Goal: Task Accomplishment & Management: Use online tool/utility

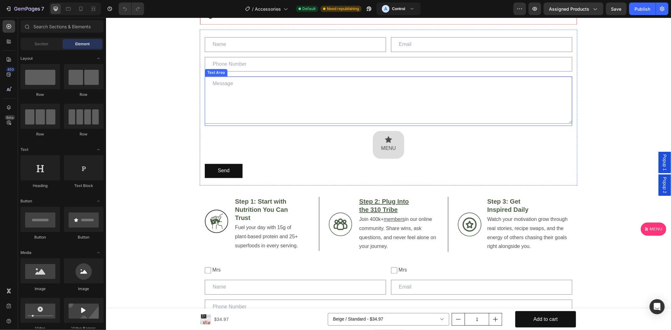
click at [278, 94] on textarea at bounding box center [387, 99] width 367 height 47
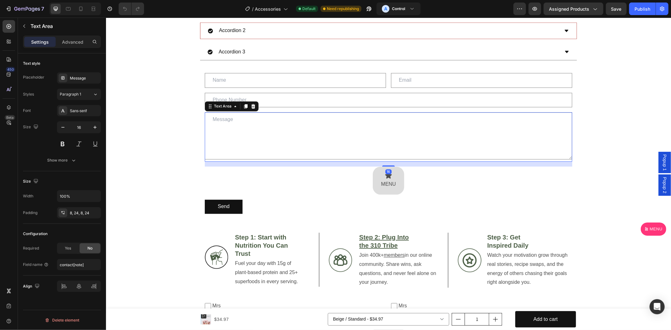
scroll to position [990, 0]
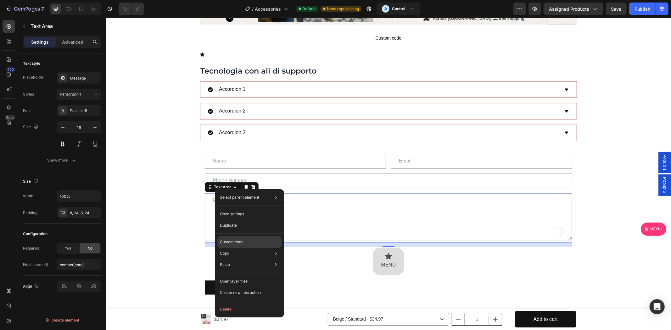
click at [245, 259] on div "Custom code" at bounding box center [249, 264] width 64 height 11
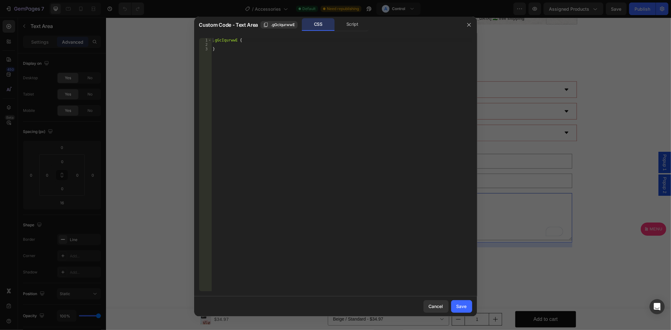
click at [277, 67] on div ".gGcIqurwwE { }" at bounding box center [341, 169] width 260 height 262
paste textarea "placeholder"
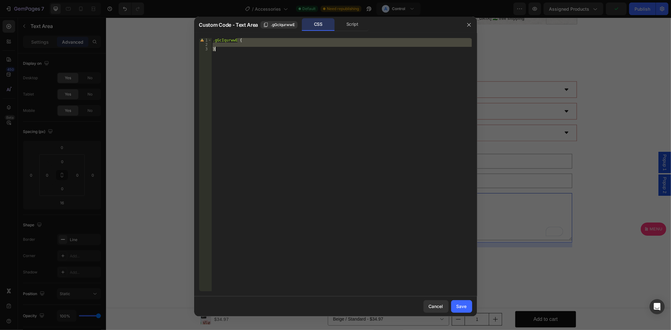
drag, startPoint x: 238, startPoint y: 38, endPoint x: 239, endPoint y: 47, distance: 9.2
click at [239, 47] on div ".gGcIqurwwE { }" at bounding box center [341, 169] width 260 height 262
type textarea "}"
paste textarea
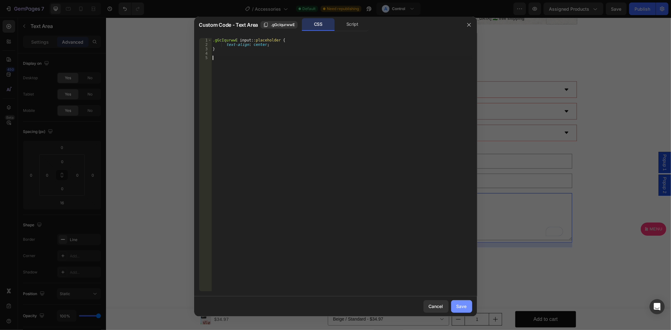
click at [466, 308] on div "Save" at bounding box center [461, 306] width 10 height 7
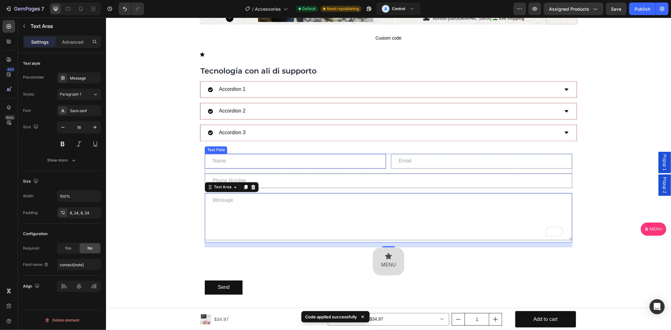
click at [213, 151] on div "Text Field" at bounding box center [216, 150] width 20 height 6
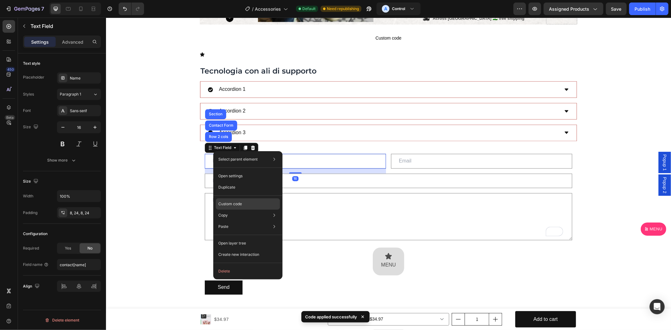
click at [242, 221] on div "Custom code" at bounding box center [248, 226] width 64 height 11
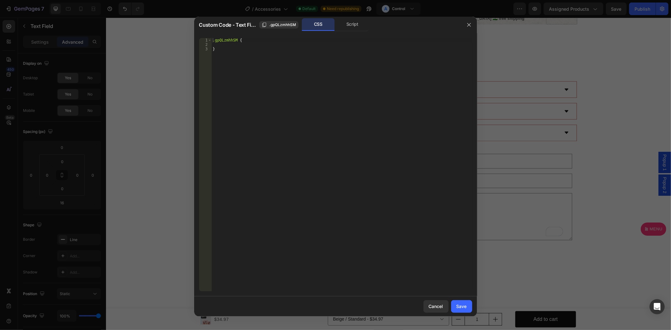
click at [256, 43] on div ".gpQLzmhhSM { }" at bounding box center [341, 169] width 260 height 262
paste textarea "}"
drag, startPoint x: 237, startPoint y: 40, endPoint x: 243, endPoint y: 55, distance: 16.6
click at [243, 55] on div ".gpQLzmhhSM { }" at bounding box center [341, 169] width 260 height 262
type textarea "}"
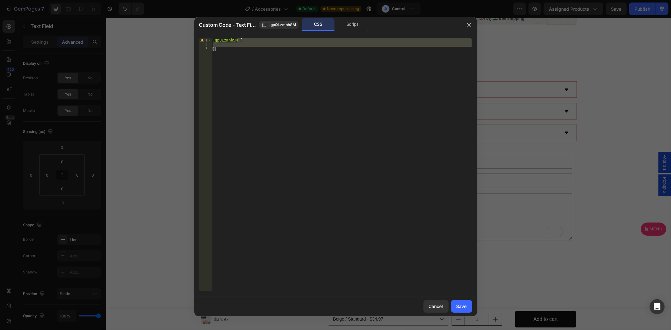
paste textarea
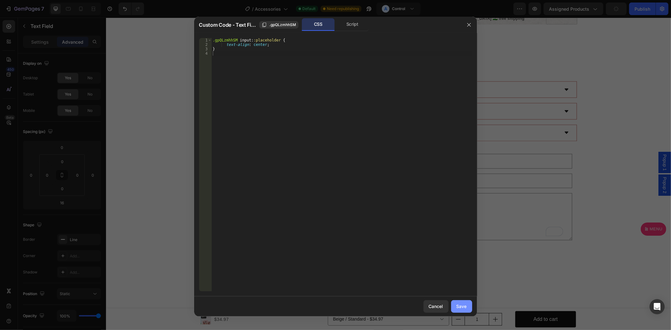
click at [463, 304] on div "Save" at bounding box center [461, 306] width 10 height 7
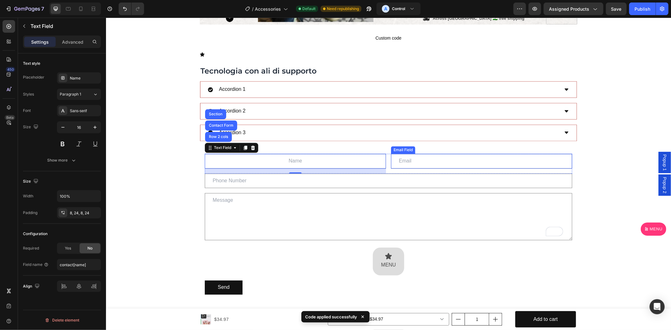
click at [405, 151] on div "Email Field" at bounding box center [403, 150] width 24 height 8
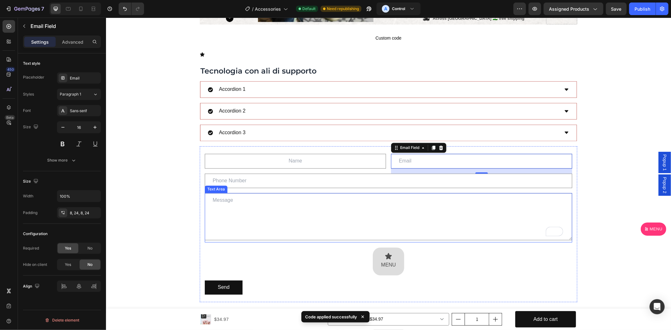
click at [228, 200] on textarea "To enrich screen reader interactions, please activate Accessibility in Grammarl…" at bounding box center [387, 216] width 367 height 47
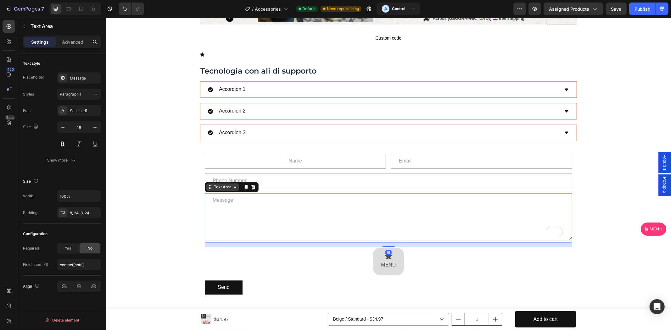
click at [224, 189] on div "Text Area" at bounding box center [222, 187] width 20 height 6
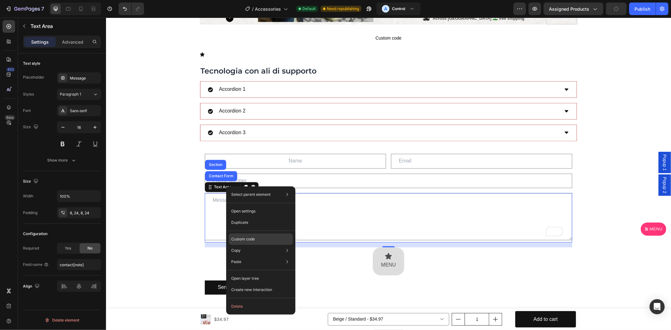
click at [269, 256] on div "Custom code" at bounding box center [261, 261] width 64 height 11
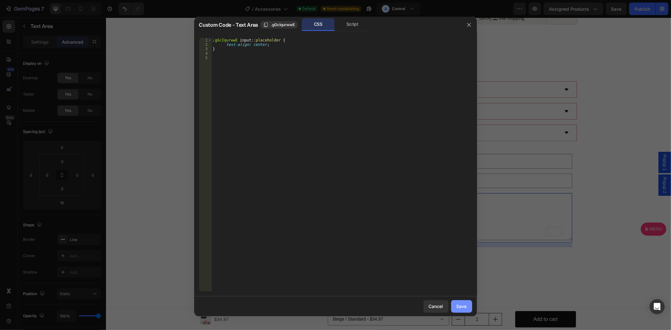
click at [457, 306] on div "Save" at bounding box center [461, 306] width 10 height 7
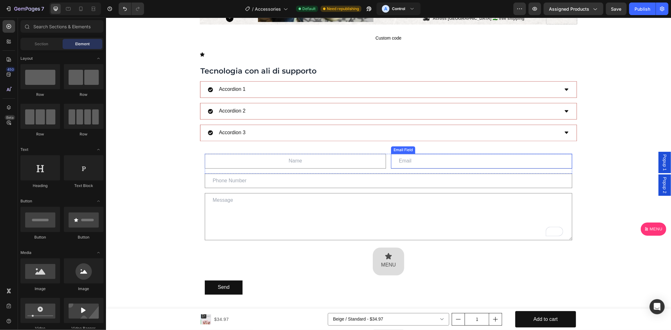
click at [400, 150] on div "Email Field" at bounding box center [403, 150] width 22 height 6
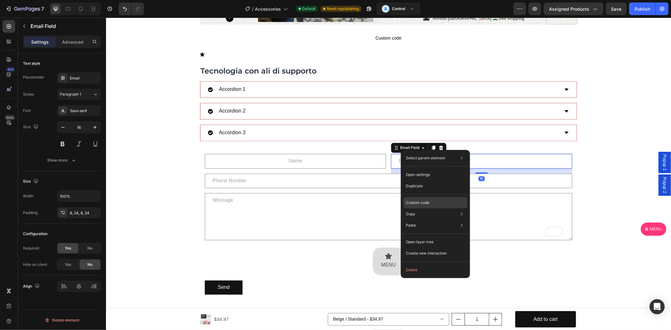
click at [426, 202] on p "Custom code" at bounding box center [418, 203] width 24 height 6
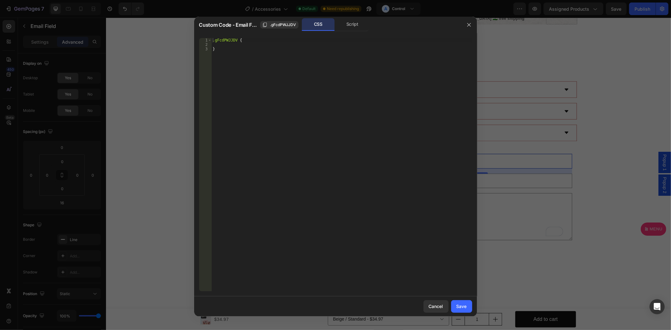
click at [250, 66] on div ".gFcdPWJJDV { }" at bounding box center [341, 169] width 260 height 262
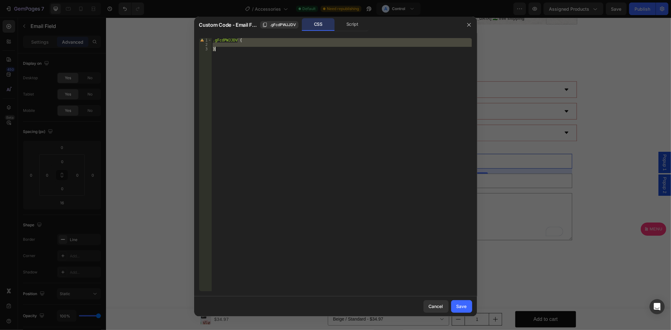
type textarea "}"
paste textarea
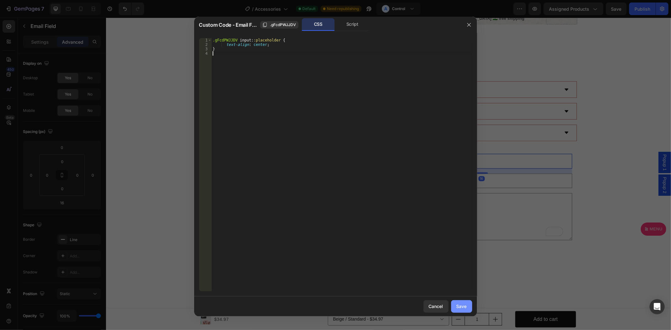
click at [466, 304] on div "Save" at bounding box center [461, 306] width 10 height 7
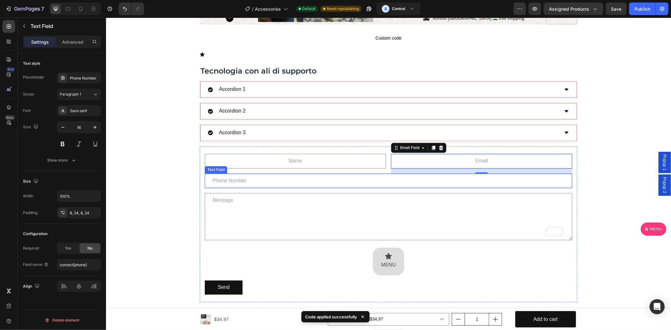
click at [214, 170] on div "Text Field" at bounding box center [216, 170] width 20 height 6
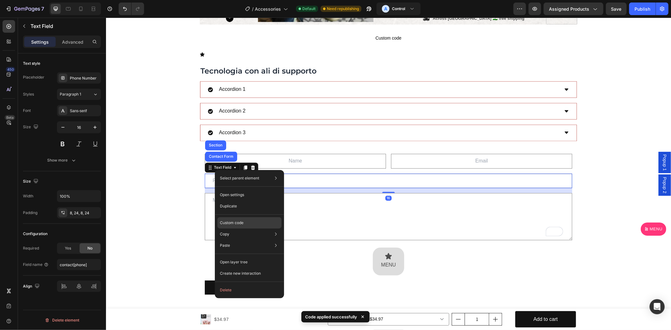
click at [262, 240] on div "Custom code" at bounding box center [249, 245] width 64 height 11
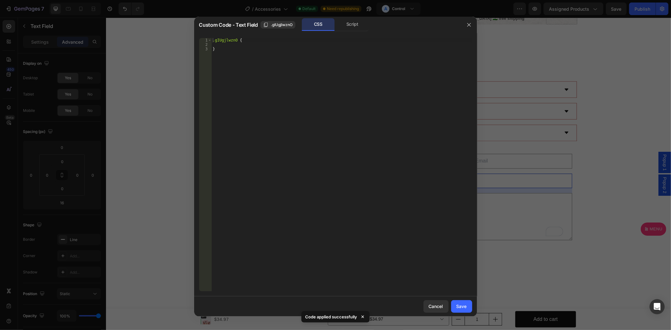
click at [253, 72] on div ".gIUgjlwznO { }" at bounding box center [341, 169] width 260 height 262
type textarea "}"
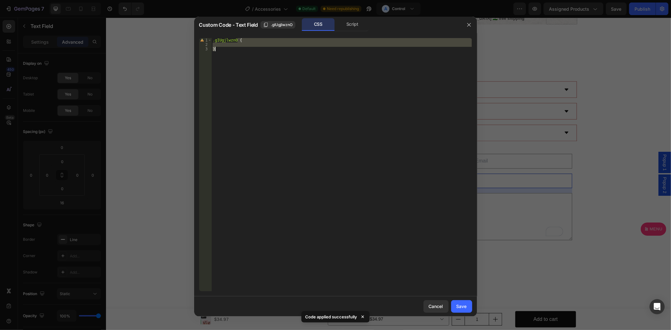
paste textarea
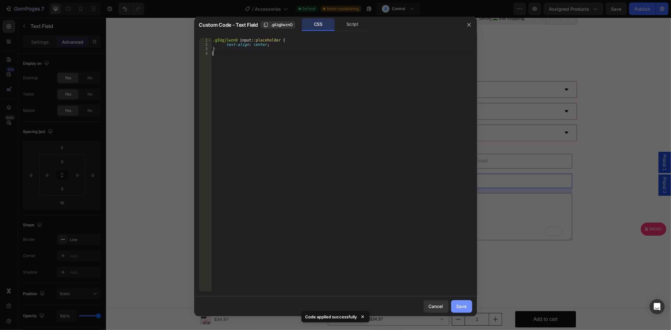
click at [464, 307] on div "Save" at bounding box center [461, 306] width 10 height 7
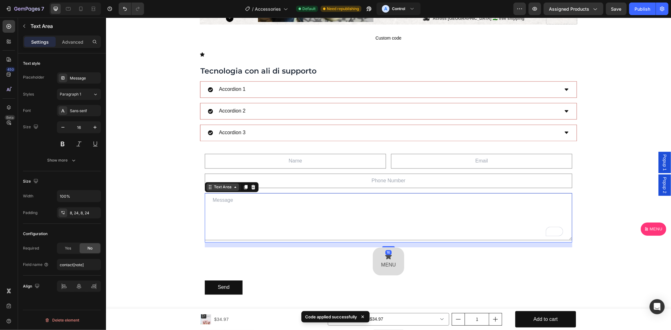
click at [212, 190] on div "Text Area" at bounding box center [222, 187] width 20 height 6
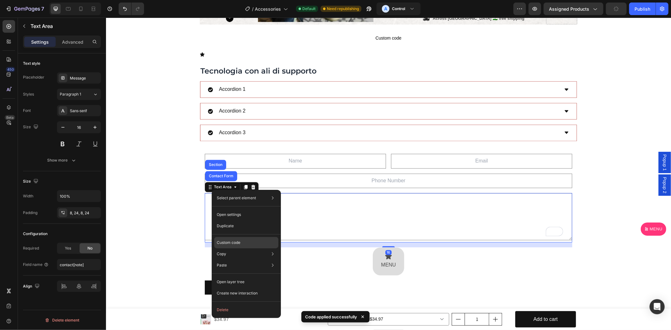
click at [247, 260] on div "Custom code" at bounding box center [246, 265] width 64 height 11
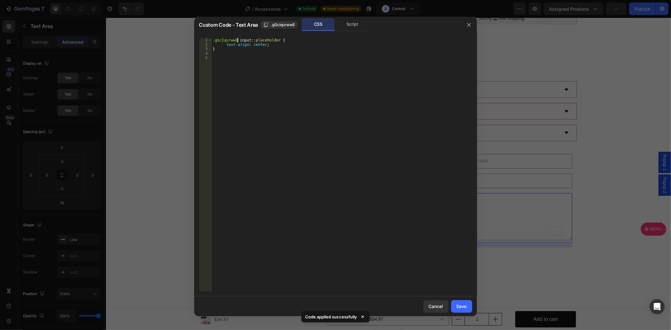
drag, startPoint x: 238, startPoint y: 40, endPoint x: 239, endPoint y: 55, distance: 15.1
click at [239, 55] on div ".gGcIqurwwE input : :placeholder { text-align : center ; }" at bounding box center [341, 169] width 260 height 262
type textarea "}"
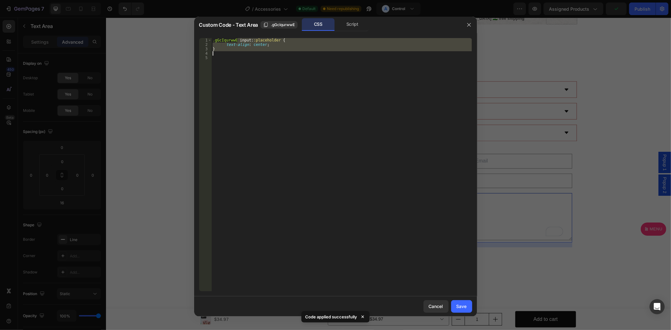
paste textarea
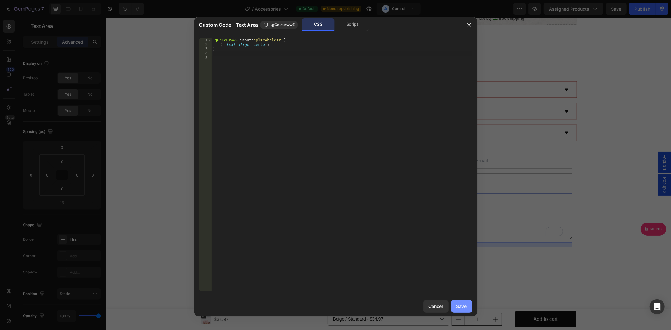
click at [463, 303] on div "Save" at bounding box center [461, 306] width 10 height 7
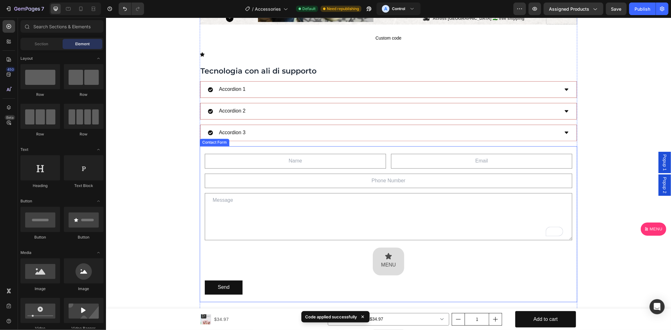
click at [233, 189] on div "Text Field Email Field Row Text Field Text Area Icon MENU Text Block Row Send S…" at bounding box center [387, 224] width 377 height 156
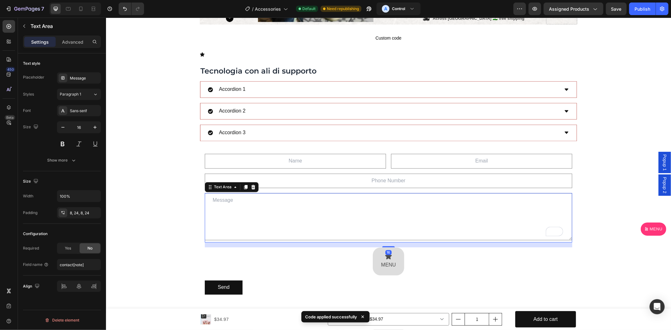
click at [229, 195] on textarea "To enrich screen reader interactions, please activate Accessibility in Grammarl…" at bounding box center [387, 216] width 367 height 47
click at [221, 202] on textarea "To enrich screen reader interactions, please activate Accessibility in Grammarl…" at bounding box center [387, 216] width 367 height 47
click at [269, 208] on textarea "To enrich screen reader interactions, please activate Accessibility in Grammarl…" at bounding box center [387, 216] width 367 height 47
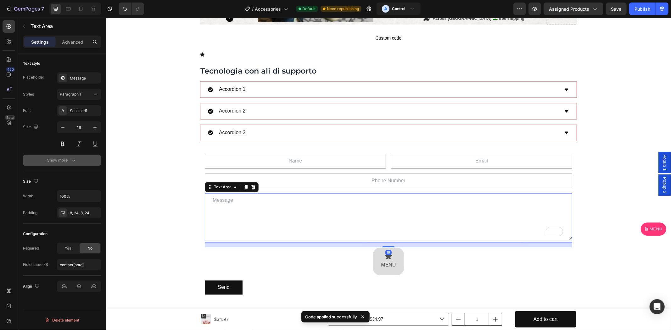
click at [77, 161] on button "Show more" at bounding box center [62, 160] width 78 height 11
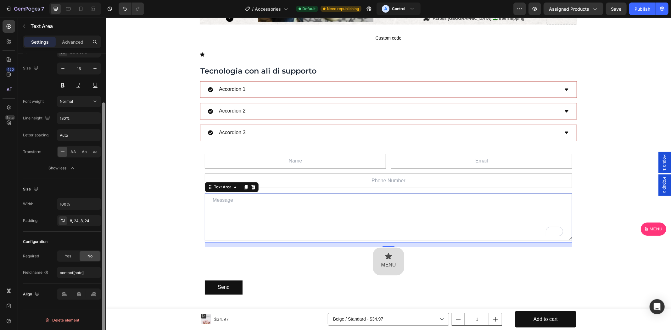
scroll to position [0, 0]
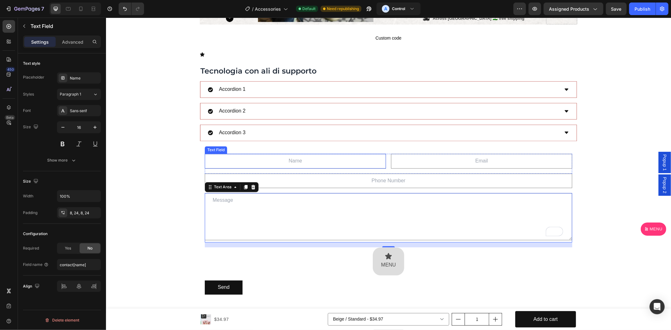
click at [263, 162] on input "text" at bounding box center [294, 161] width 181 height 15
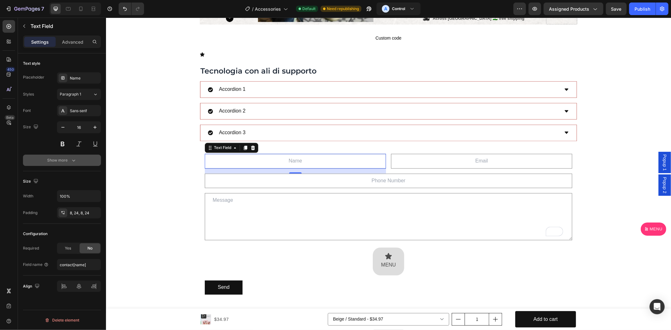
click at [62, 158] on div "Show more" at bounding box center [61, 160] width 29 height 6
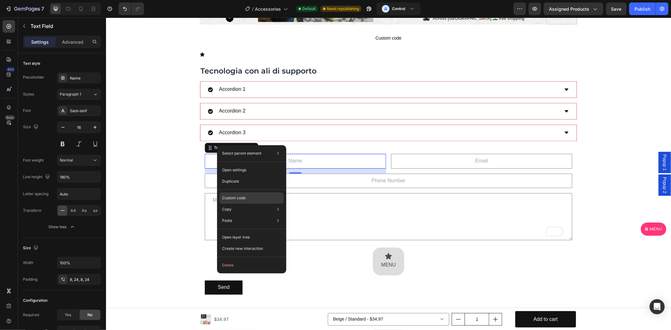
click at [254, 215] on div "Custom code" at bounding box center [251, 220] width 64 height 11
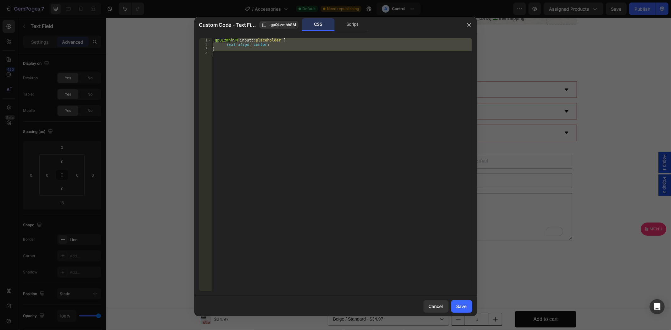
drag, startPoint x: 237, startPoint y: 39, endPoint x: 250, endPoint y: 67, distance: 30.7
click at [250, 67] on div ".gpQLzmhhSM input : :placeholder { text-align : center ; }" at bounding box center [341, 169] width 260 height 262
type textarea "}"
click at [286, 108] on div ".gpQLzmhhSM input : :placeholder { text-align : center ; }" at bounding box center [341, 164] width 260 height 253
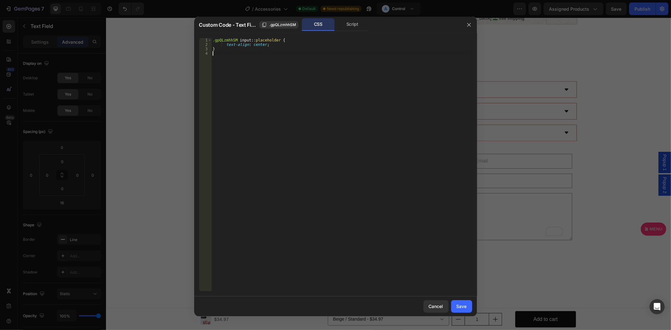
click at [555, 141] on div at bounding box center [335, 165] width 671 height 330
